Goal: Task Accomplishment & Management: Manage account settings

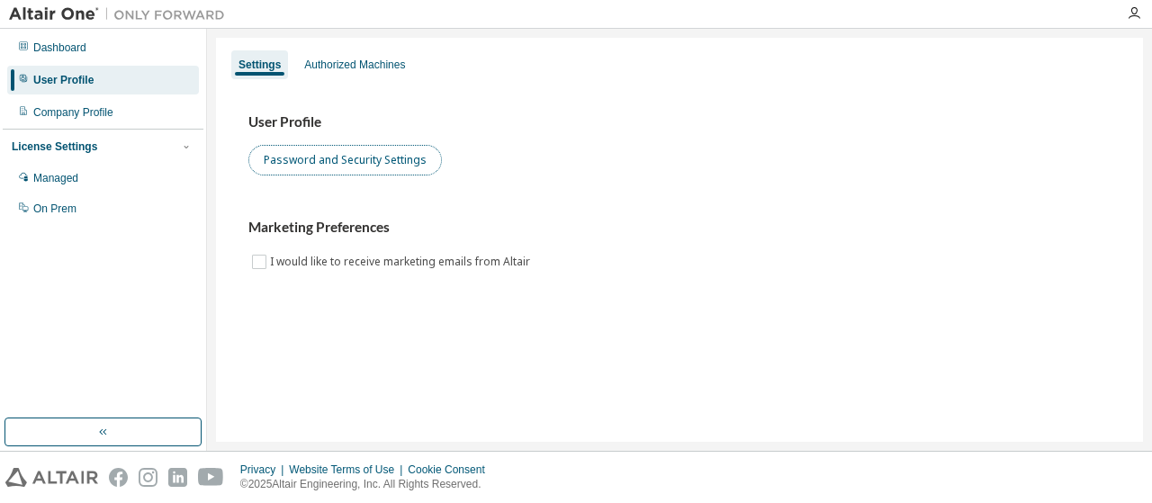
click at [292, 172] on button "Password and Security Settings" at bounding box center [344, 160] width 193 height 31
